Goal: Obtain resource: Obtain resource

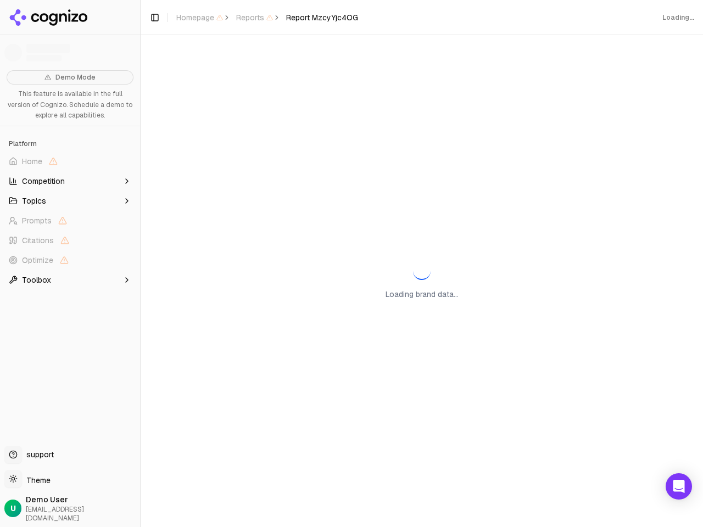
click at [70, 161] on span "Home" at bounding box center [69, 162] width 131 height 18
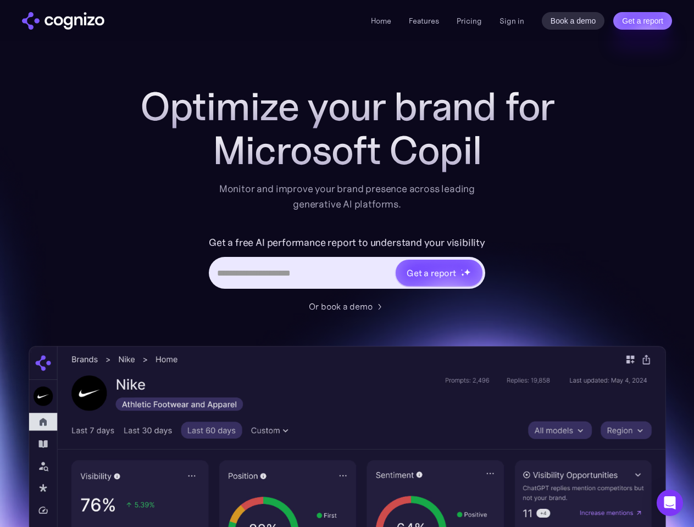
click at [642, 21] on link "Get a report" at bounding box center [642, 21] width 59 height 18
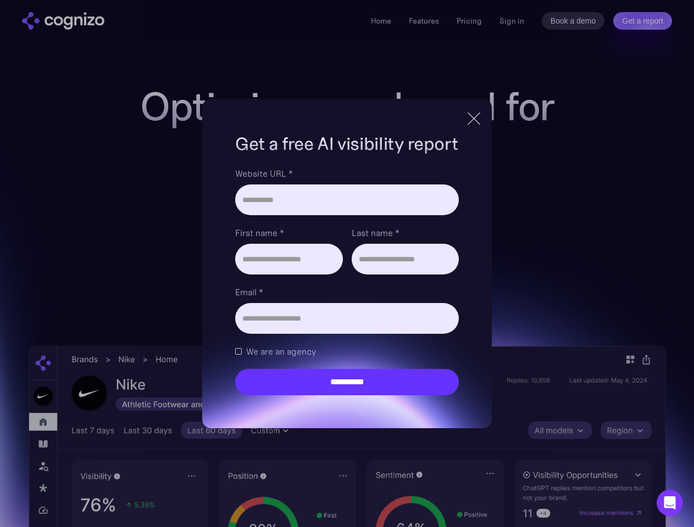
click at [438, 273] on input "Last name *" at bounding box center [404, 259] width 107 height 31
click at [669, 503] on icon "Open Intercom Messenger" at bounding box center [670, 502] width 12 height 13
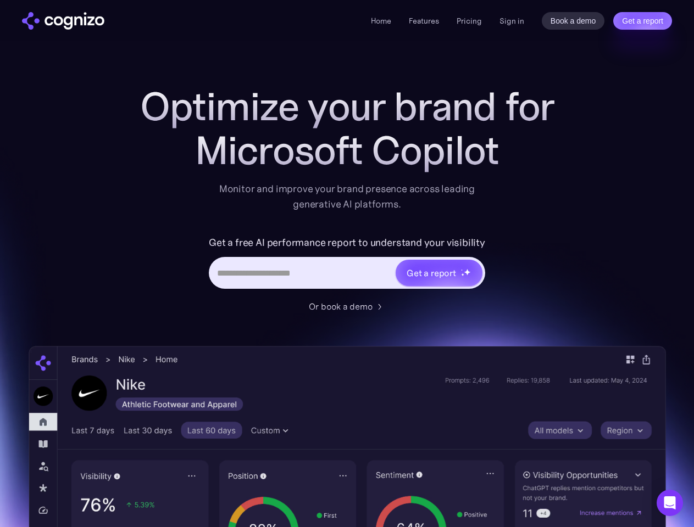
click at [642, 21] on link "Get a report" at bounding box center [642, 21] width 59 height 18
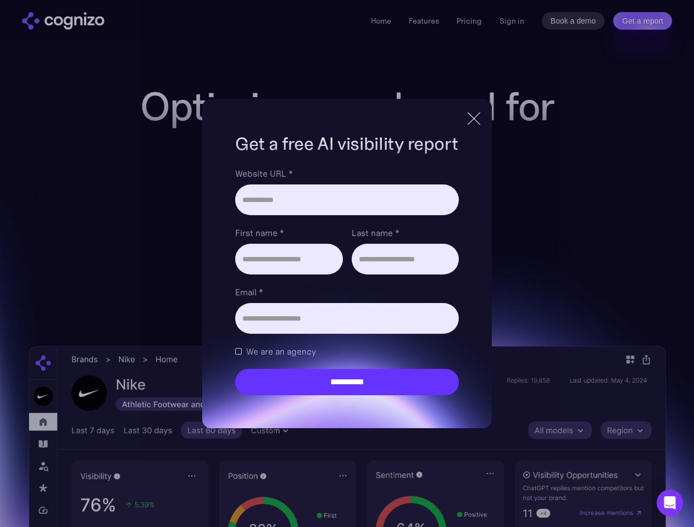
click at [438, 273] on input "Last name *" at bounding box center [404, 259] width 107 height 31
click at [669, 503] on icon "Open Intercom Messenger" at bounding box center [670, 502] width 12 height 13
